Goal: Task Accomplishment & Management: Manage account settings

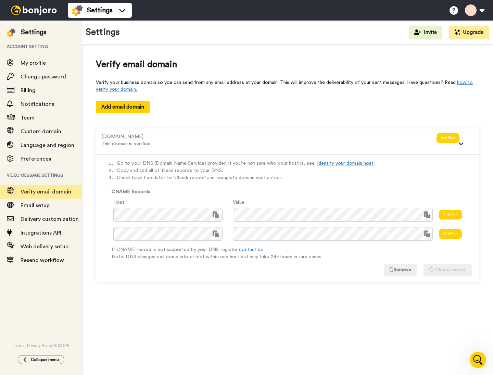
click at [382, 174] on li "Check back here later to ‘Check record’ and complete domain verification." at bounding box center [295, 177] width 356 height 7
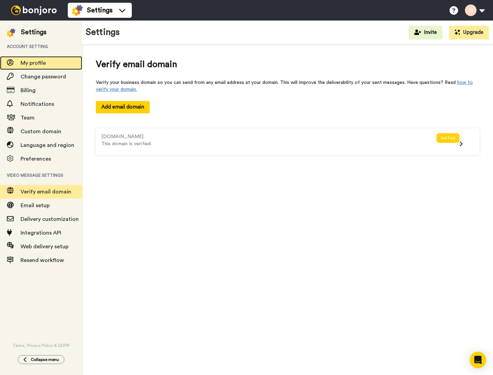
click at [44, 64] on span "My profile" at bounding box center [33, 62] width 25 height 5
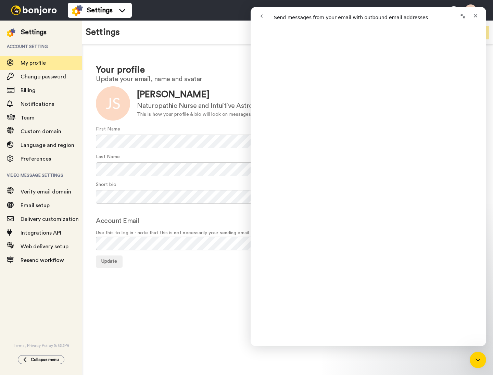
scroll to position [228, 0]
click at [477, 15] on icon "Close" at bounding box center [475, 15] width 5 height 5
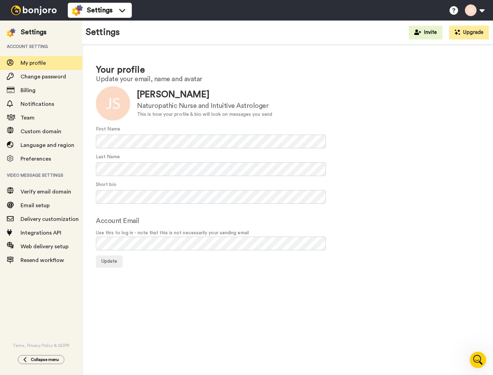
scroll to position [0, 0]
click at [52, 125] on div "Custom domain" at bounding box center [41, 132] width 82 height 14
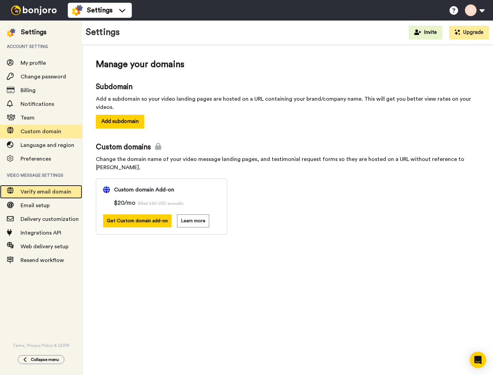
click at [47, 191] on span "Verify email domain" at bounding box center [46, 191] width 51 height 5
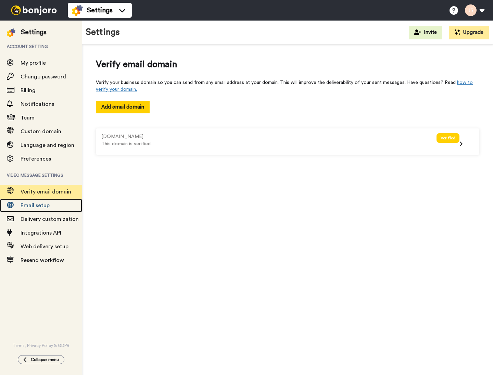
click at [46, 203] on span "Email setup" at bounding box center [35, 205] width 29 height 5
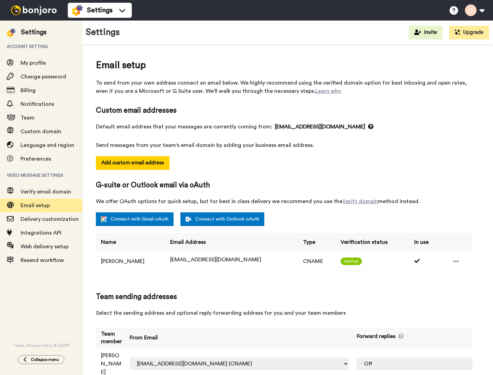
select select "164388"
click at [38, 220] on span "Delivery customization" at bounding box center [50, 219] width 58 height 5
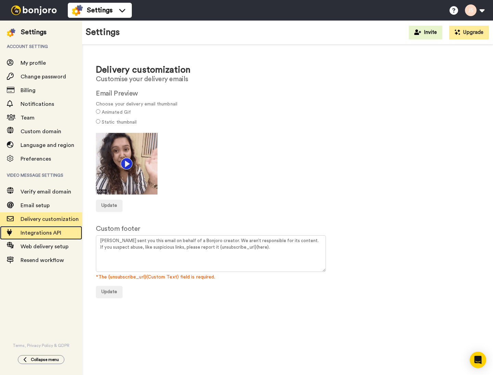
click at [34, 233] on span "Integrations API" at bounding box center [41, 232] width 41 height 5
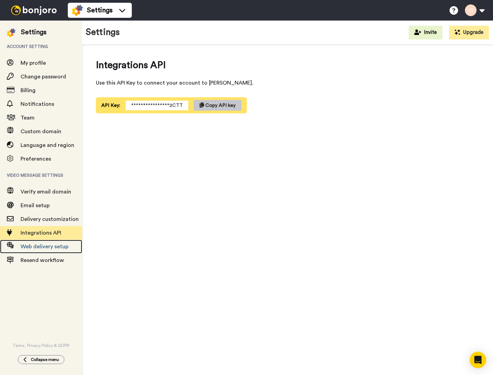
click at [38, 249] on span "Web delivery setup" at bounding box center [45, 246] width 48 height 5
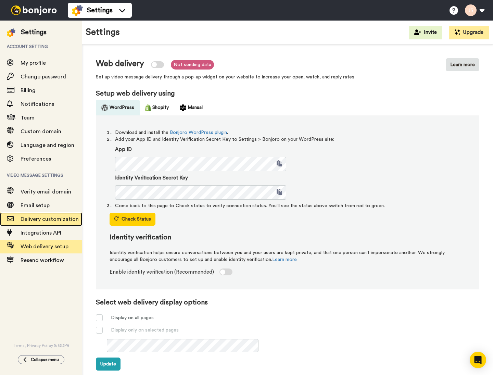
click at [48, 221] on span "Delivery customization" at bounding box center [50, 219] width 58 height 5
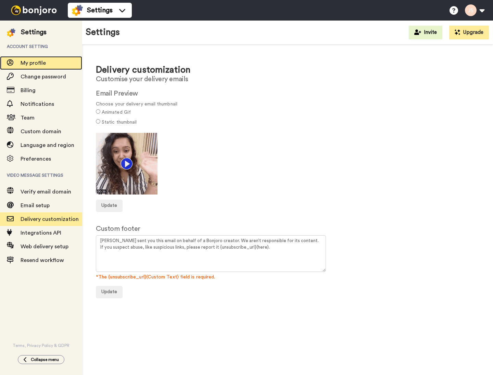
click at [31, 59] on div "My profile" at bounding box center [41, 63] width 82 height 14
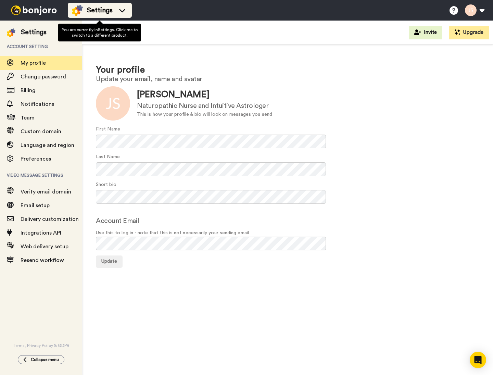
click at [109, 11] on span "Settings" at bounding box center [100, 10] width 26 height 10
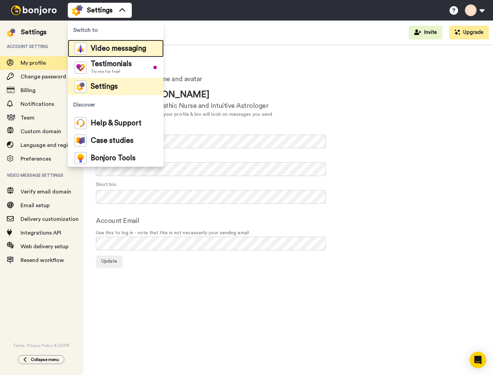
click at [115, 52] on span "Video messaging" at bounding box center [119, 48] width 56 height 7
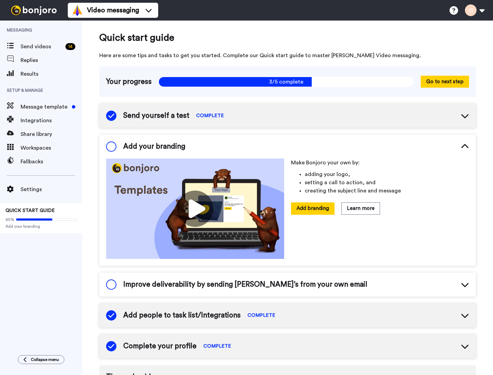
scroll to position [2, 0]
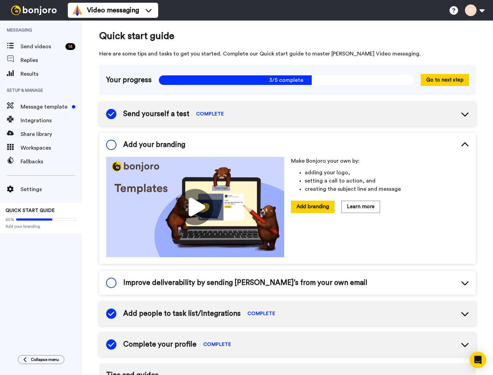
click at [235, 276] on div "Improve deliverability by sending Bonjoro’s from your own email" at bounding box center [287, 283] width 377 height 24
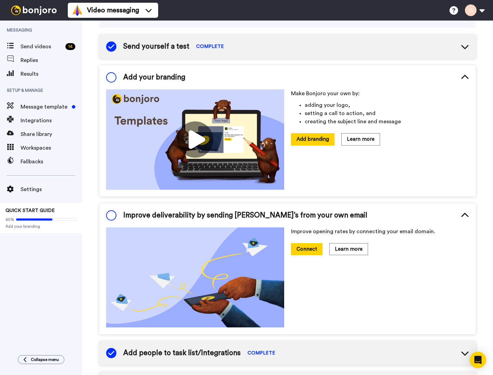
scroll to position [5, 0]
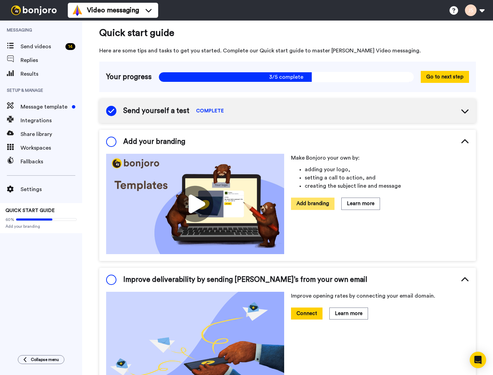
click at [319, 198] on button "Add branding" at bounding box center [313, 204] width 44 height 12
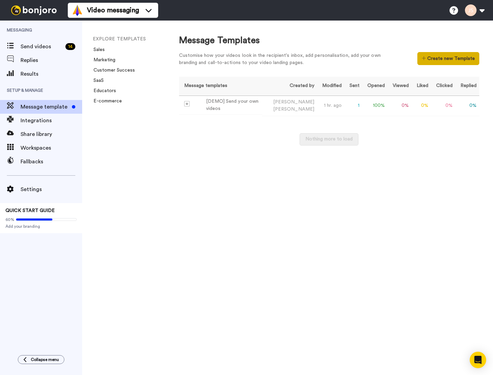
click at [433, 59] on button "Create new Template" at bounding box center [449, 58] width 62 height 13
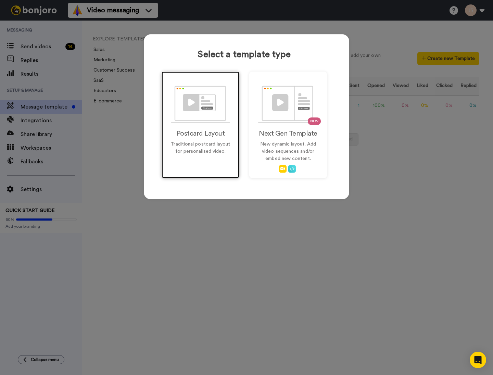
click at [191, 151] on p "Traditional postcard layout for personalised video." at bounding box center [200, 148] width 63 height 14
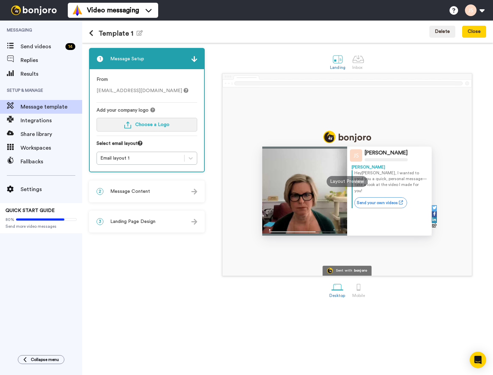
click at [158, 121] on button "Choose a Logo" at bounding box center [147, 125] width 101 height 14
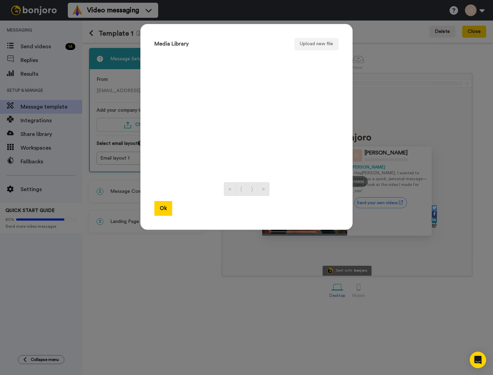
click at [312, 52] on div "Media Library Upload new file « ⟨ ⟩ » Ok" at bounding box center [247, 127] width 212 height 206
click at [314, 47] on button "Upload new file" at bounding box center [317, 44] width 44 height 12
click at [166, 202] on button "Ok" at bounding box center [164, 208] width 18 height 15
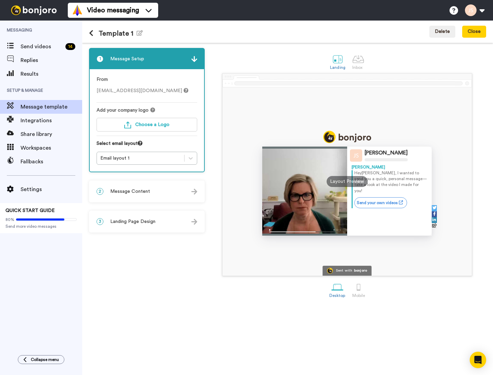
click at [166, 194] on div "2 Message Content" at bounding box center [147, 191] width 114 height 21
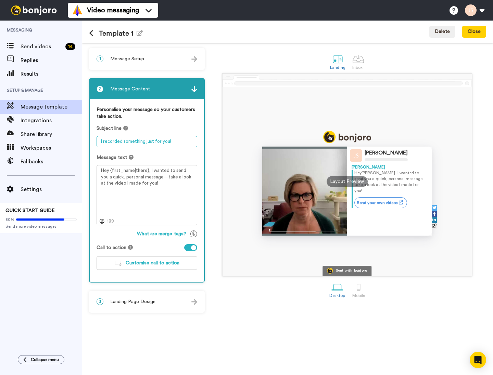
drag, startPoint x: 105, startPoint y: 142, endPoint x: 144, endPoint y: 140, distance: 39.5
click at [144, 140] on textarea "I recorded something just for you!" at bounding box center [147, 141] width 101 height 11
drag, startPoint x: 104, startPoint y: 142, endPoint x: 143, endPoint y: 139, distance: 39.2
click at [143, 139] on textarea "I recorded something just for you!" at bounding box center [147, 141] width 101 height 11
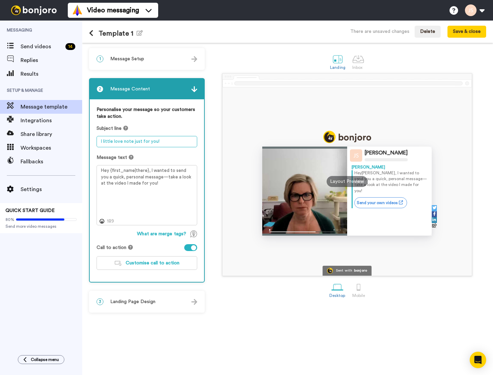
type textarea "I little love note just for you!"
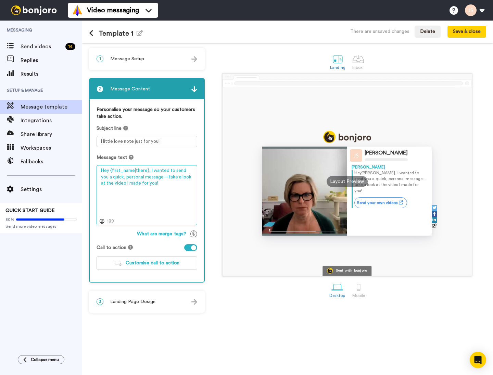
click at [156, 191] on textarea "Hey {first_name|there}, I wanted to send you a quick, personal message—take a l…" at bounding box center [147, 195] width 101 height 60
drag, startPoint x: 116, startPoint y: 178, endPoint x: 141, endPoint y: 184, distance: 26.1
click at [141, 184] on textarea "Hey {first_name|there}, I wanted to send you a quick, personal message—take a l…" at bounding box center [147, 195] width 101 height 60
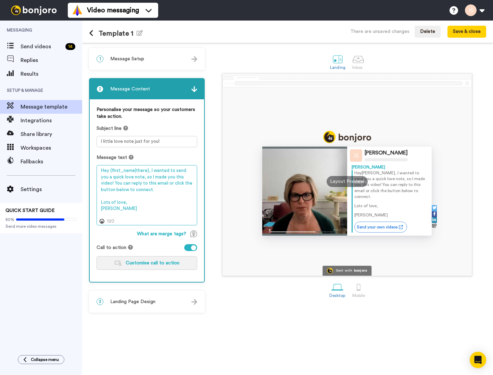
type textarea "Hey {first_name|there}, I wanted to send you a quick love note, so I made you t…"
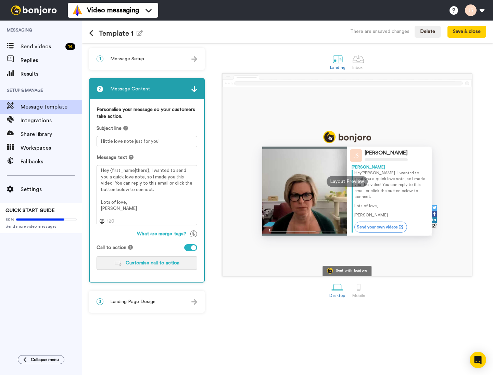
click at [154, 264] on span "Customise call to action" at bounding box center [153, 263] width 54 height 5
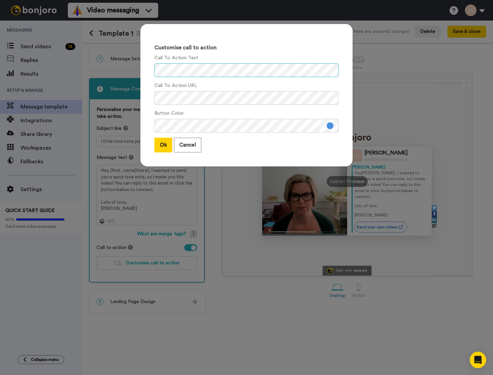
click at [145, 70] on div "Customise call to action Call To Action Text Call To Action URL Button Color Ok…" at bounding box center [247, 95] width 212 height 143
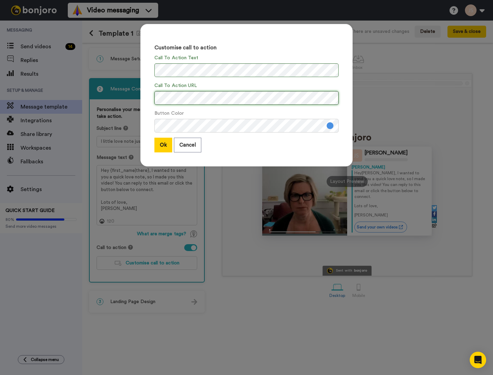
click at [149, 97] on div "Customise call to action Call To Action Text Call To Action URL Button Color Ok…" at bounding box center [247, 95] width 212 height 143
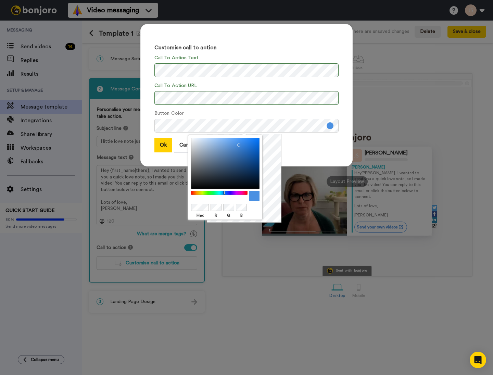
click at [327, 127] on button at bounding box center [330, 125] width 7 height 7
click at [188, 207] on div "Hex R G B" at bounding box center [225, 177] width 75 height 85
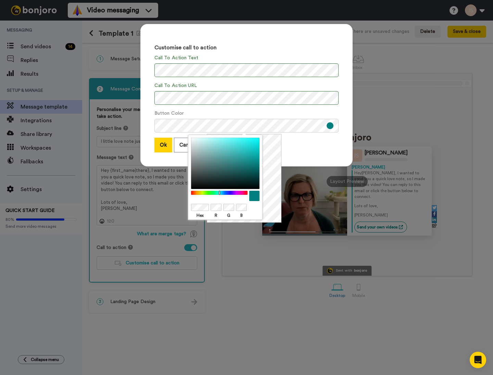
click at [297, 146] on div "Ok Cancel" at bounding box center [247, 145] width 184 height 15
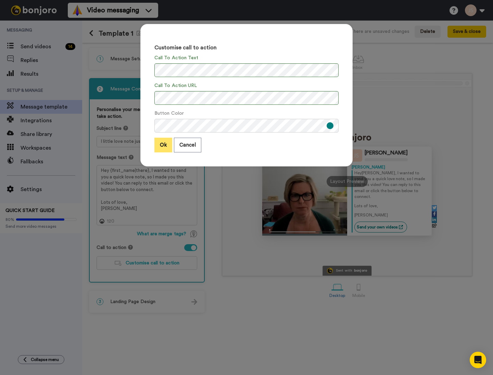
click at [162, 147] on button "Ok" at bounding box center [164, 145] width 18 height 15
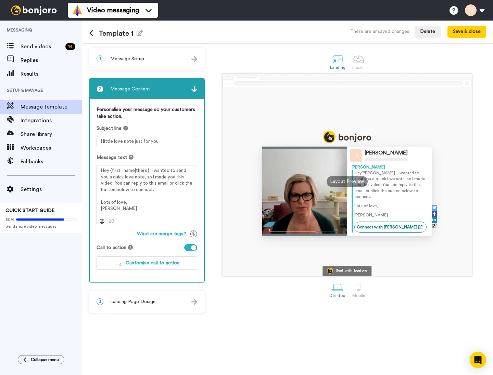
click at [156, 295] on div "3 Landing Page Design" at bounding box center [147, 302] width 114 height 21
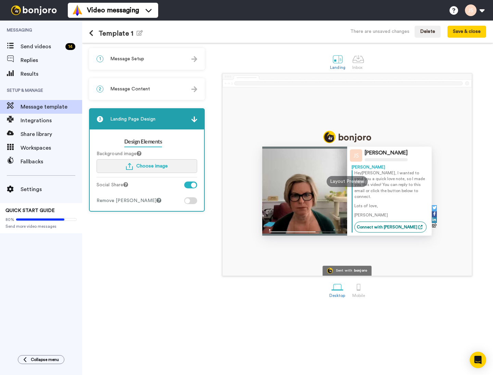
click at [142, 166] on span "Choose image" at bounding box center [152, 166] width 32 height 5
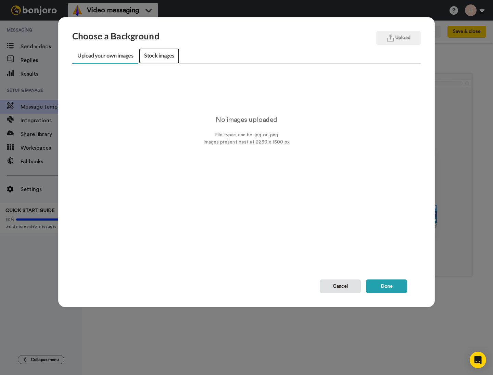
click at [165, 52] on link "Stock images" at bounding box center [159, 55] width 40 height 15
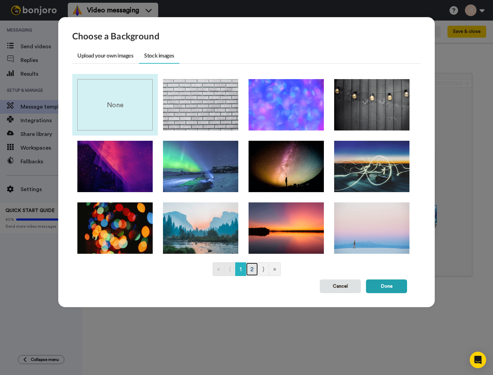
click at [250, 275] on link "2" at bounding box center [252, 269] width 12 height 14
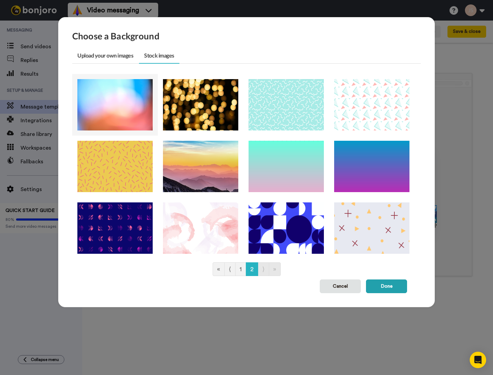
click at [96, 114] on img at bounding box center [114, 104] width 75 height 51
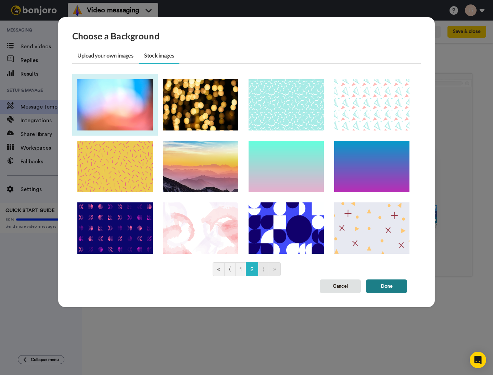
click at [383, 284] on button "Done" at bounding box center [386, 287] width 41 height 14
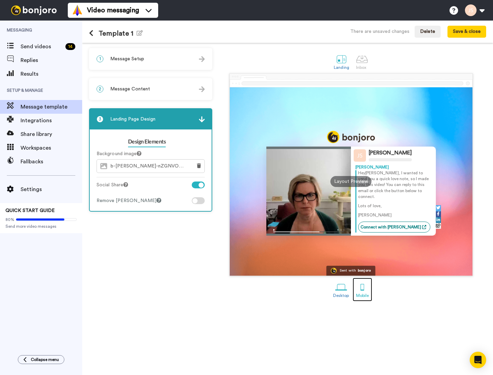
click at [360, 291] on div at bounding box center [363, 287] width 12 height 12
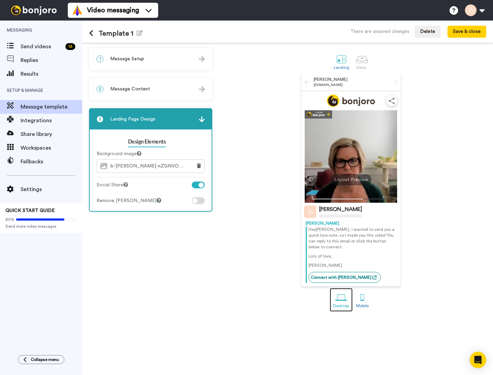
click at [339, 292] on div at bounding box center [341, 298] width 12 height 12
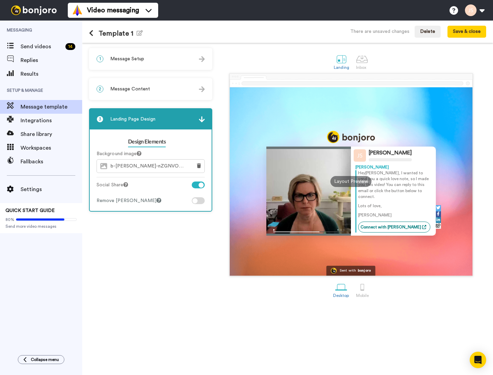
click at [129, 34] on h1 "Template 1 Edit name" at bounding box center [116, 33] width 54 height 8
click at [479, 27] on button "Save & close" at bounding box center [467, 32] width 39 height 12
